Goal: Use online tool/utility: Use online tool/utility

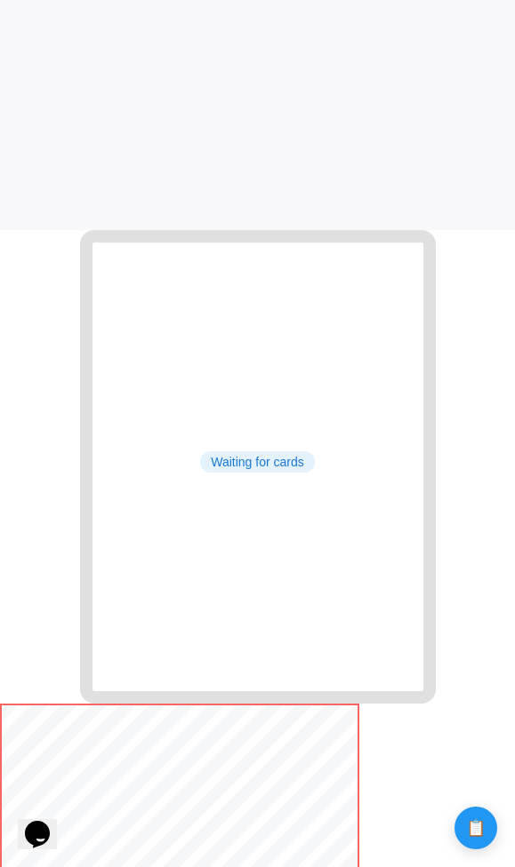
scroll to position [955, 0]
